Goal: Find specific page/section: Find specific page/section

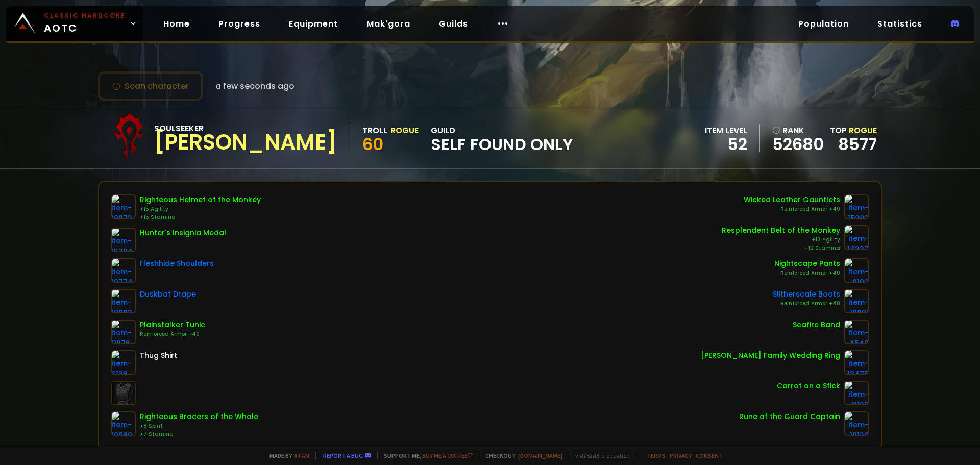
scroll to position [51, 0]
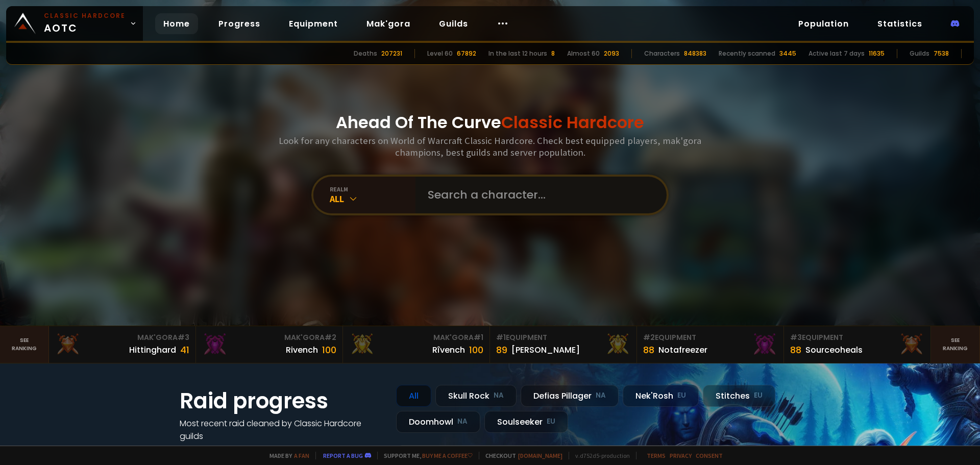
click at [488, 200] on input "text" at bounding box center [538, 195] width 233 height 37
paste input "[PERSON_NAME]"
type input "[PERSON_NAME]"
drag, startPoint x: 401, startPoint y: 189, endPoint x: 367, endPoint y: 201, distance: 36.6
click at [367, 201] on div "realm All [PERSON_NAME] We didn't scan [PERSON_NAME] yet. Press enter to scan." at bounding box center [489, 195] width 357 height 41
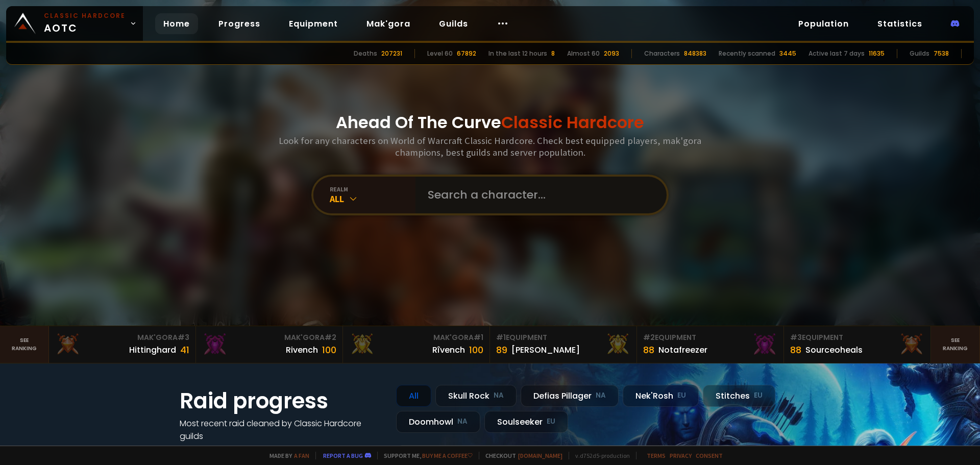
click at [490, 198] on input "text" at bounding box center [538, 195] width 233 height 37
type input "platapus"
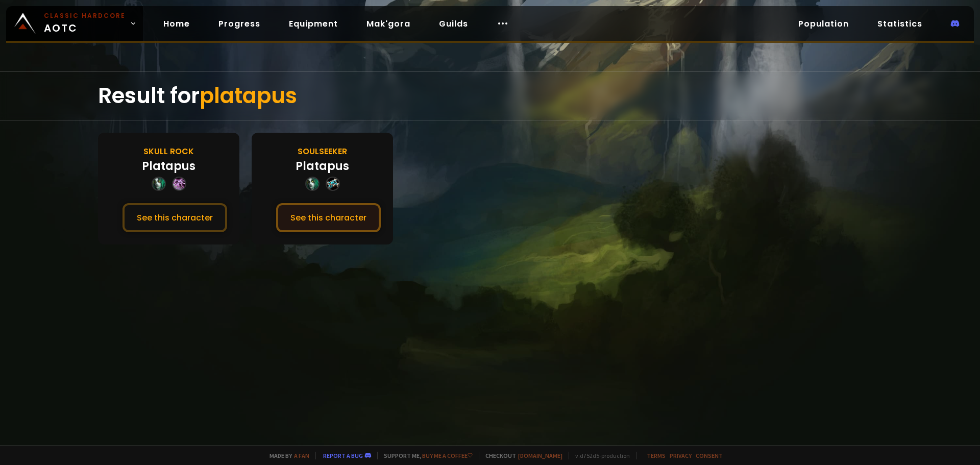
click at [329, 216] on button "See this character" at bounding box center [328, 217] width 105 height 29
